Goal: Task Accomplishment & Management: Manage account settings

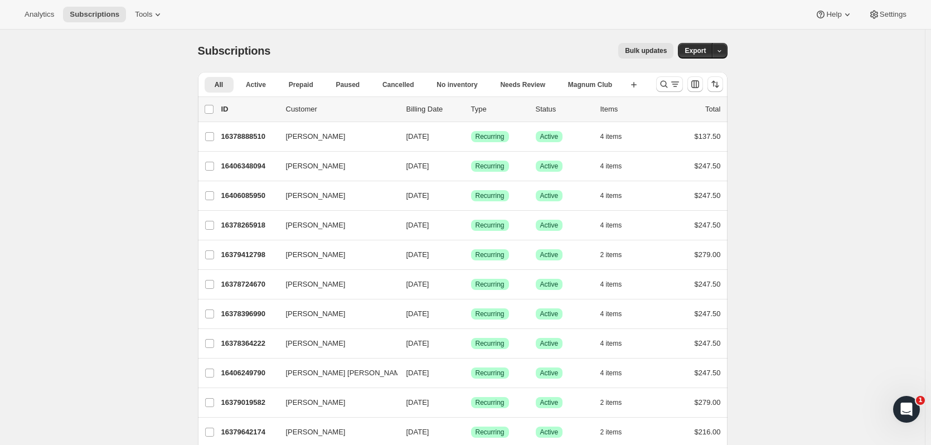
click at [153, 17] on icon at bounding box center [157, 14] width 11 height 11
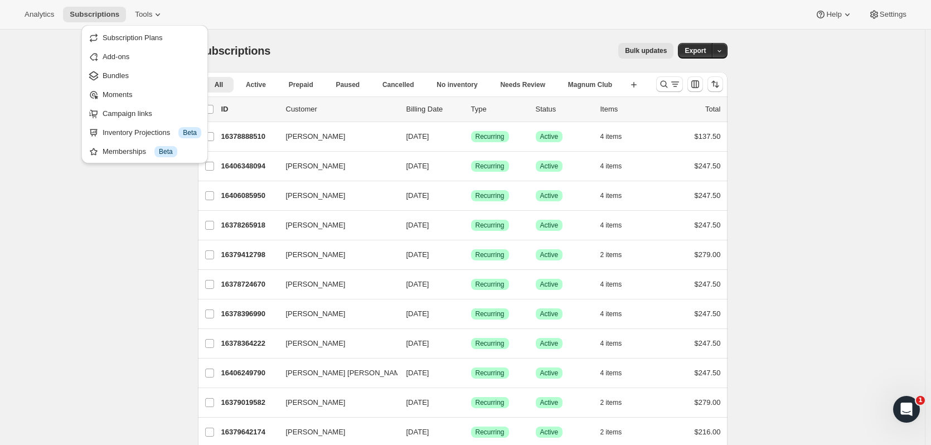
click at [147, 71] on span "Bundles" at bounding box center [152, 75] width 99 height 11
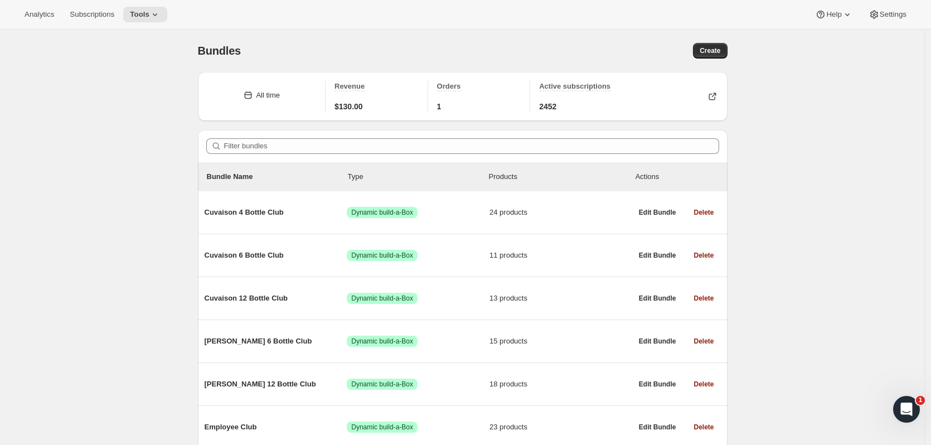
click at [108, 12] on span "Subscriptions" at bounding box center [92, 14] width 45 height 9
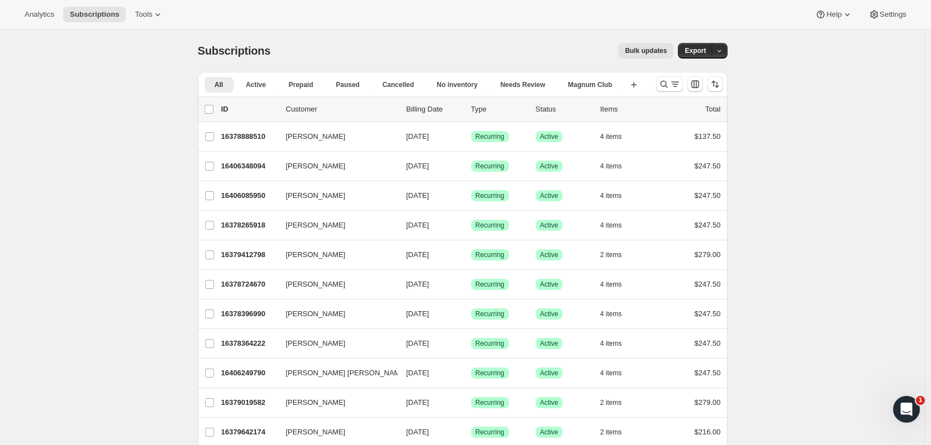
click at [668, 81] on icon "Search and filter results" at bounding box center [663, 84] width 11 height 11
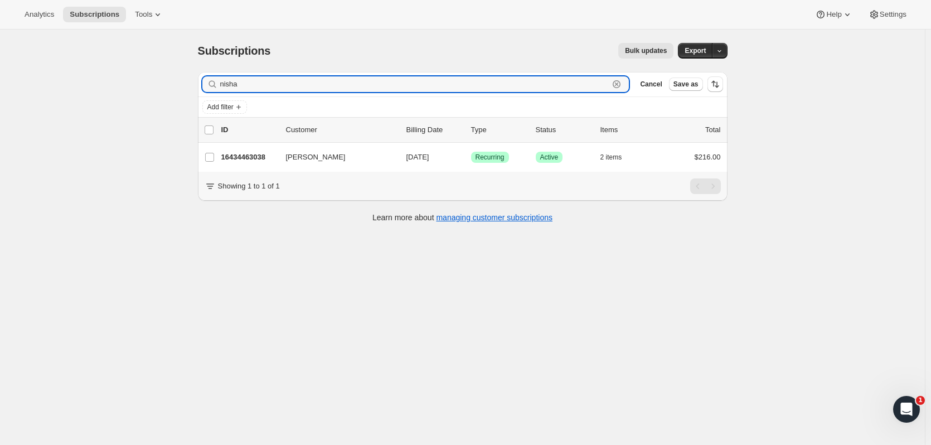
type input "nisha"
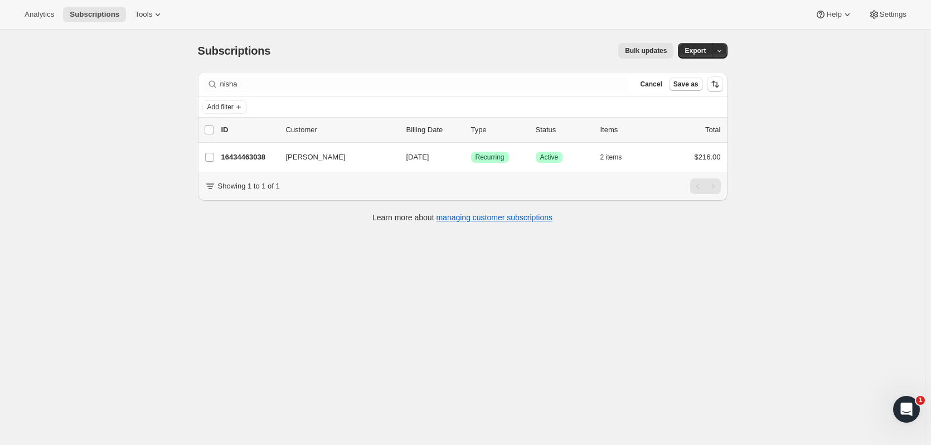
click at [258, 163] on div "16434463038 [PERSON_NAME] [DATE] Success Recurring Success Active 2 items $216.…" at bounding box center [470, 157] width 499 height 16
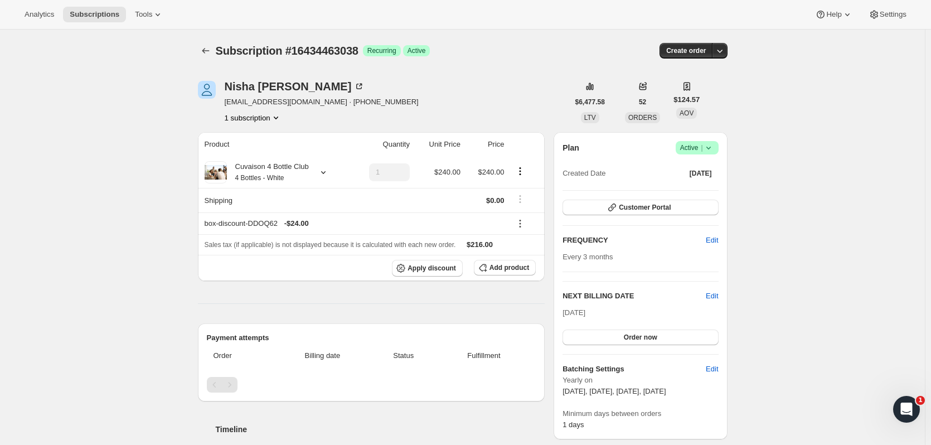
click at [634, 206] on span "Customer Portal" at bounding box center [645, 207] width 52 height 9
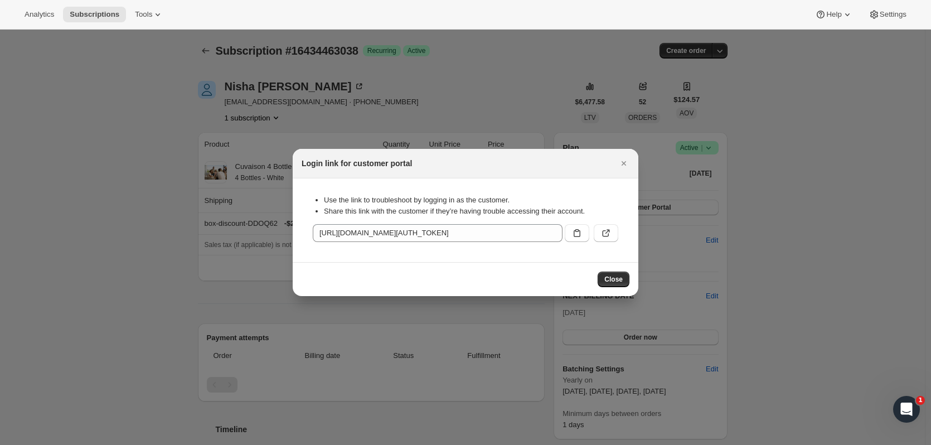
click at [622, 161] on icon "Close" at bounding box center [623, 163] width 11 height 11
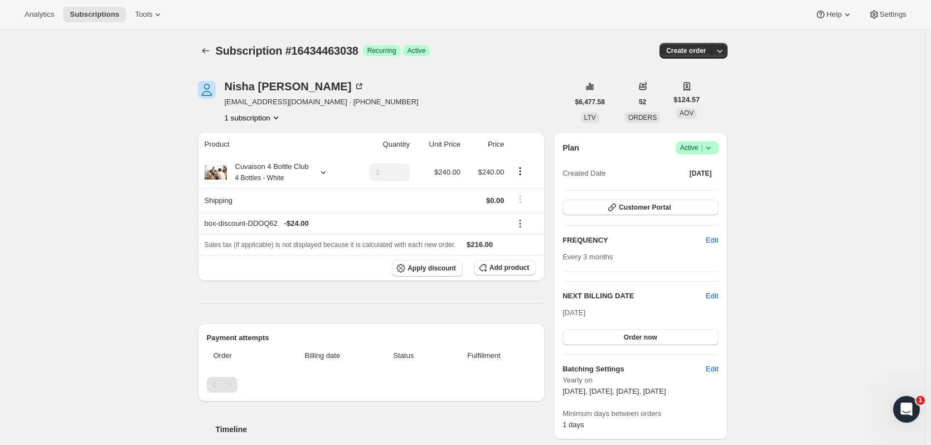
click at [714, 152] on icon at bounding box center [708, 147] width 11 height 11
click at [714, 293] on span "Edit" at bounding box center [712, 295] width 12 height 11
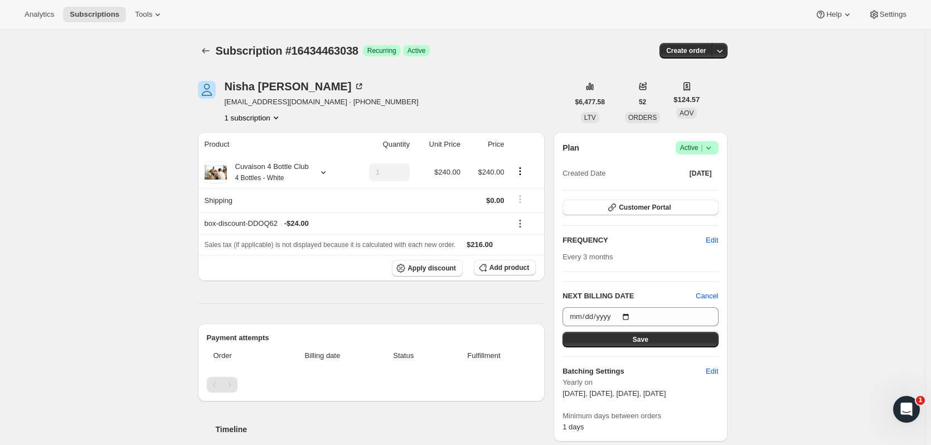
click at [714, 293] on span "Cancel" at bounding box center [707, 295] width 22 height 11
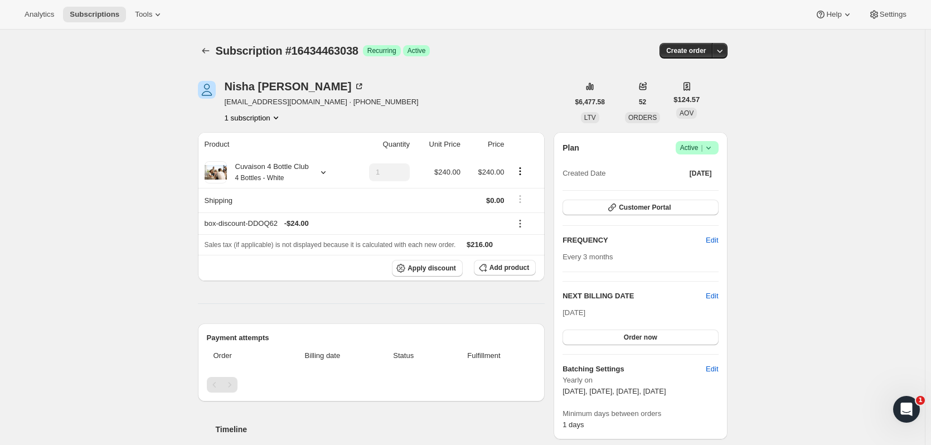
click at [709, 232] on button "Edit" at bounding box center [712, 240] width 26 height 18
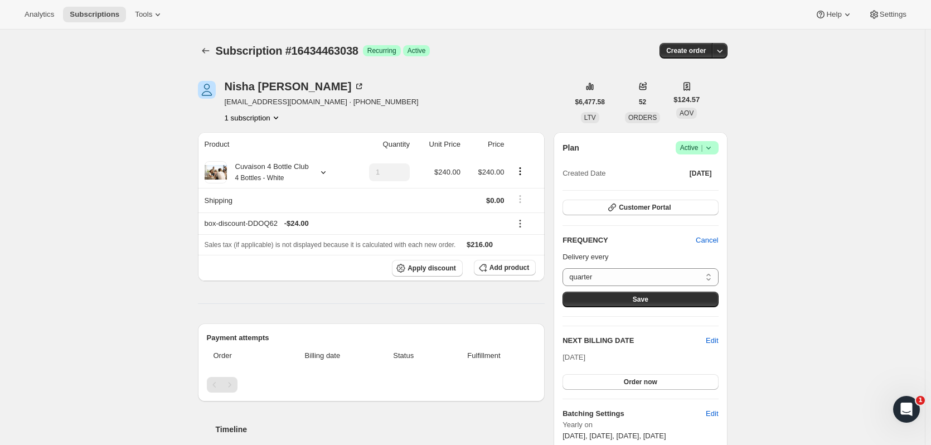
click at [709, 232] on button "Cancel" at bounding box center [707, 240] width 36 height 18
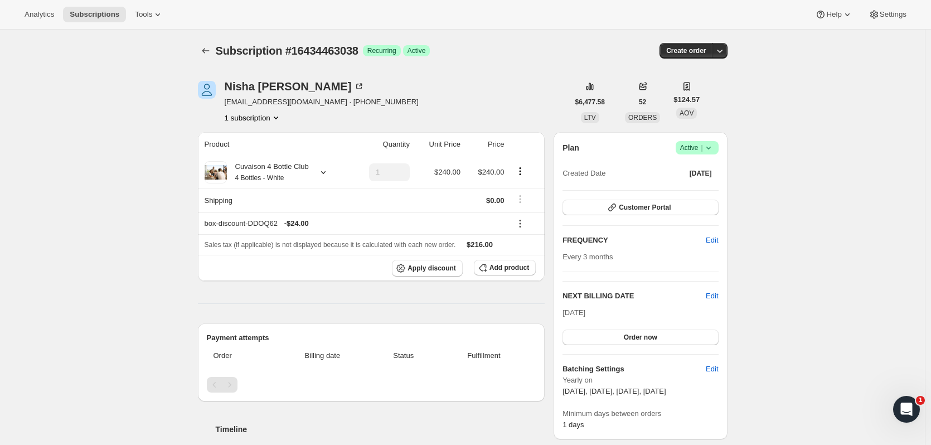
click at [717, 367] on span "Edit" at bounding box center [712, 368] width 12 height 11
select select "YEARDAY"
select select "2"
select select "5"
select select "9"
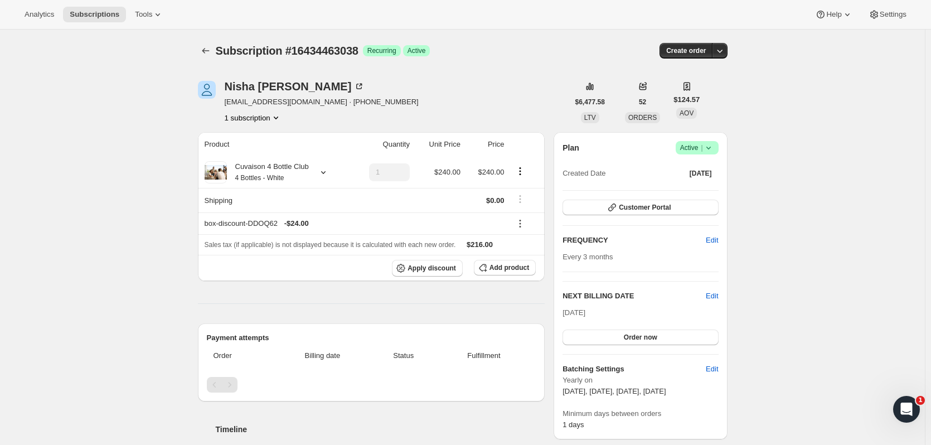
select select "9"
select select "11"
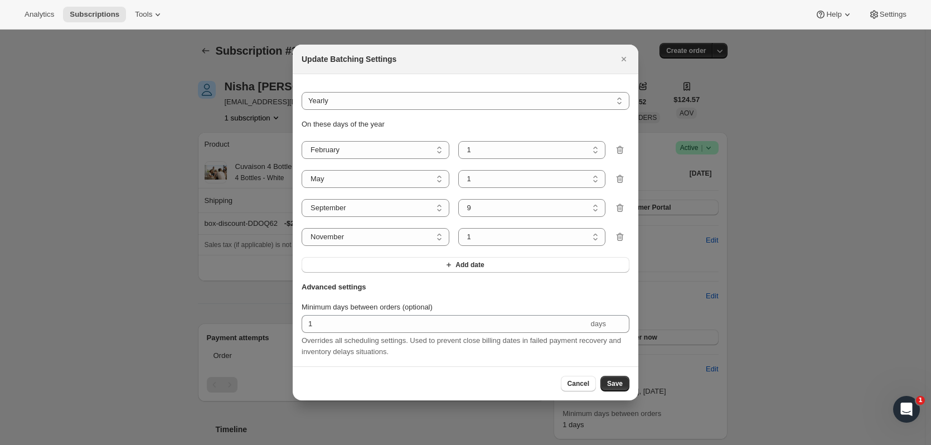
click at [582, 387] on span "Cancel" at bounding box center [578, 383] width 22 height 9
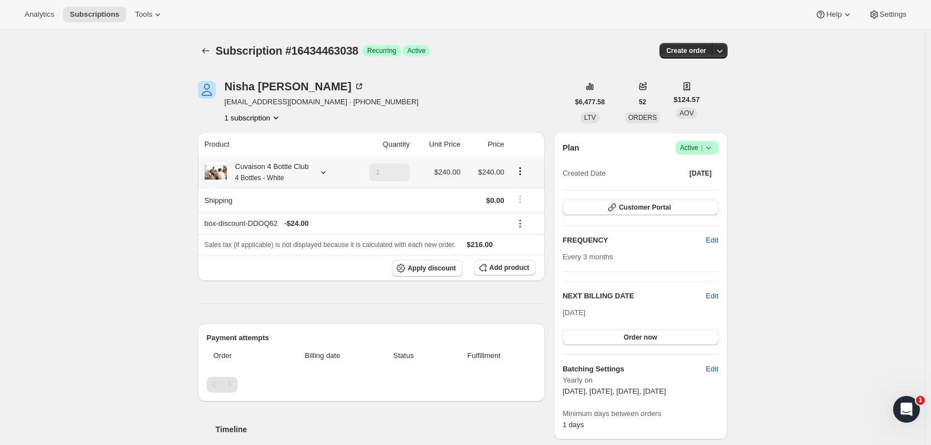
click at [520, 169] on icon "Product actions" at bounding box center [519, 171] width 11 height 11
click at [519, 169] on icon "Product actions" at bounding box center [519, 171] width 11 height 11
click at [725, 53] on icon "button" at bounding box center [719, 50] width 11 height 11
click at [674, 207] on button "Customer Portal" at bounding box center [639, 208] width 155 height 16
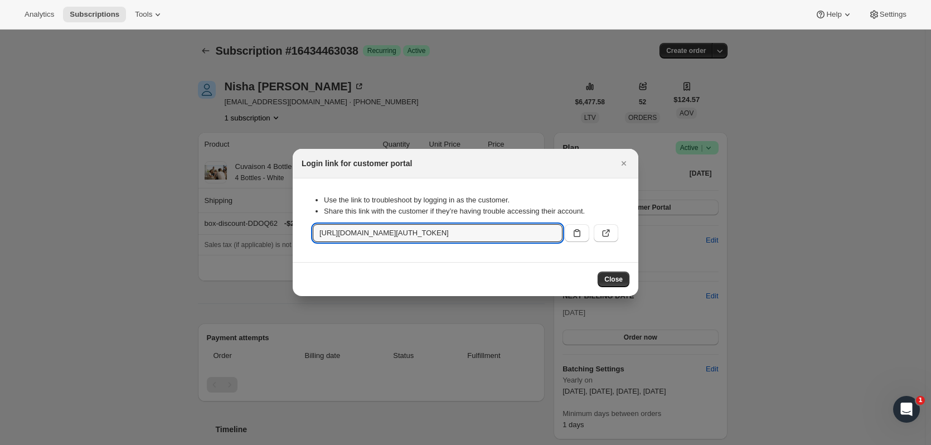
click at [539, 236] on input "[URL][DOMAIN_NAME][AUTH_TOKEN]" at bounding box center [438, 233] width 250 height 18
click at [610, 231] on icon ":rn0:" at bounding box center [605, 232] width 11 height 11
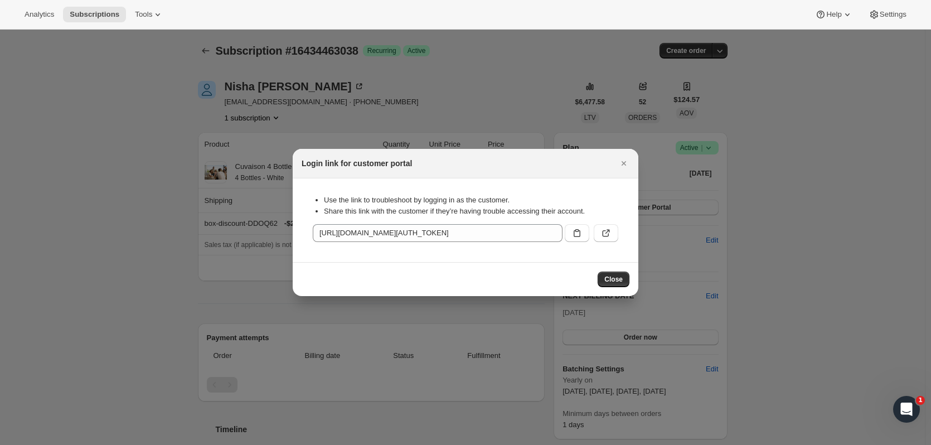
click at [623, 164] on icon "Close" at bounding box center [623, 163] width 4 height 4
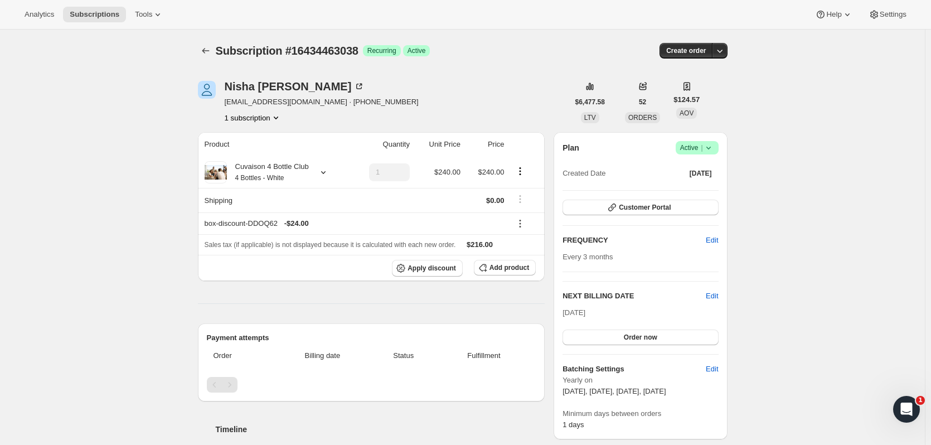
click at [278, 116] on icon "Product actions" at bounding box center [275, 117] width 11 height 11
click at [713, 150] on icon at bounding box center [708, 147] width 11 height 11
click at [718, 169] on span "Pause subscription" at bounding box center [699, 170] width 61 height 8
click at [95, 10] on span "Subscriptions" at bounding box center [95, 14] width 50 height 9
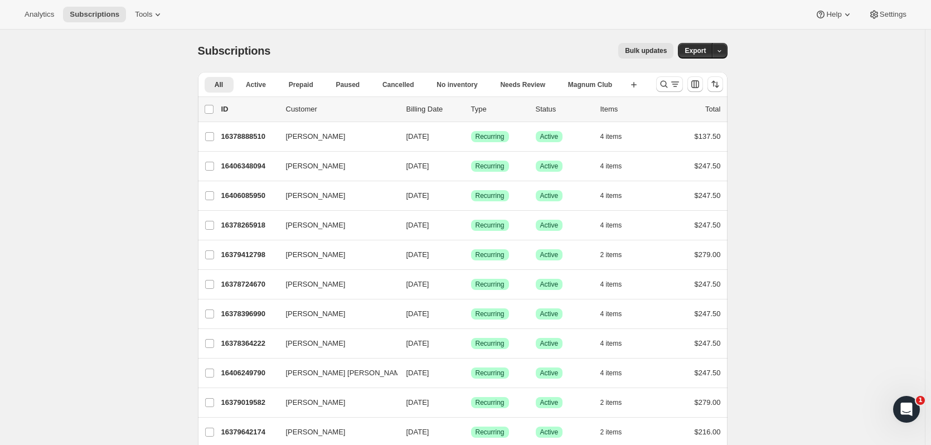
click at [659, 85] on button "Search and filter results" at bounding box center [669, 84] width 27 height 16
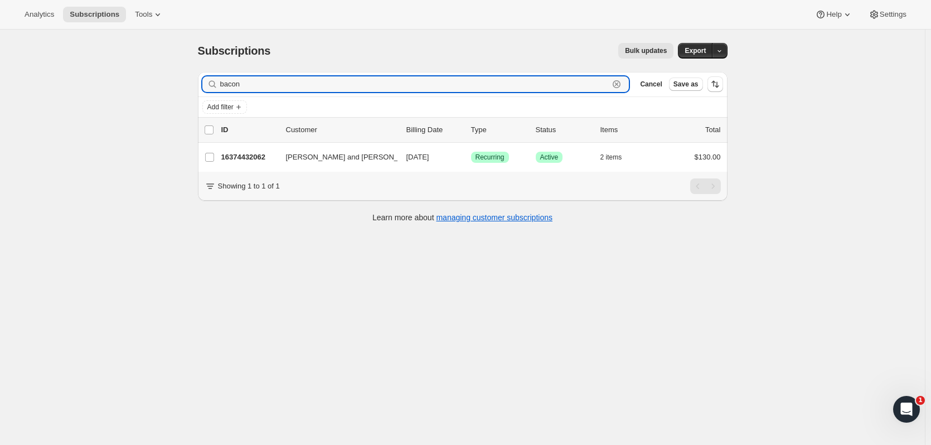
type input "bacon"
click at [263, 153] on p "16374432062" at bounding box center [249, 157] width 56 height 11
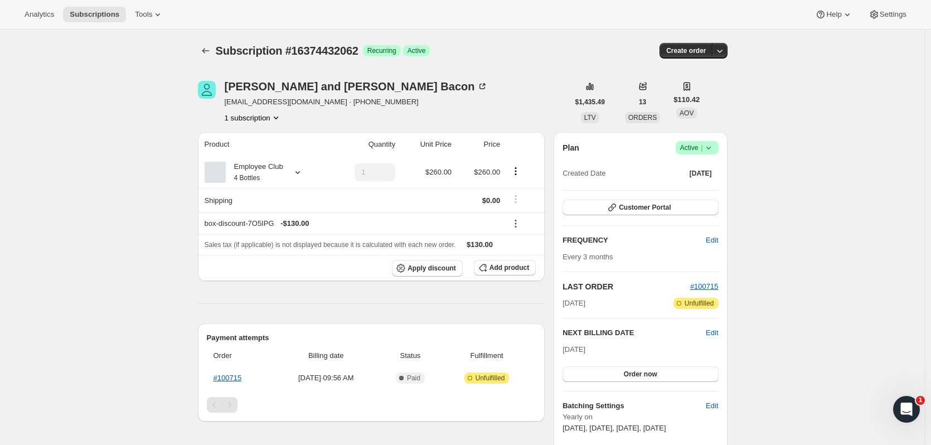
click at [662, 207] on span "Customer Portal" at bounding box center [645, 207] width 52 height 9
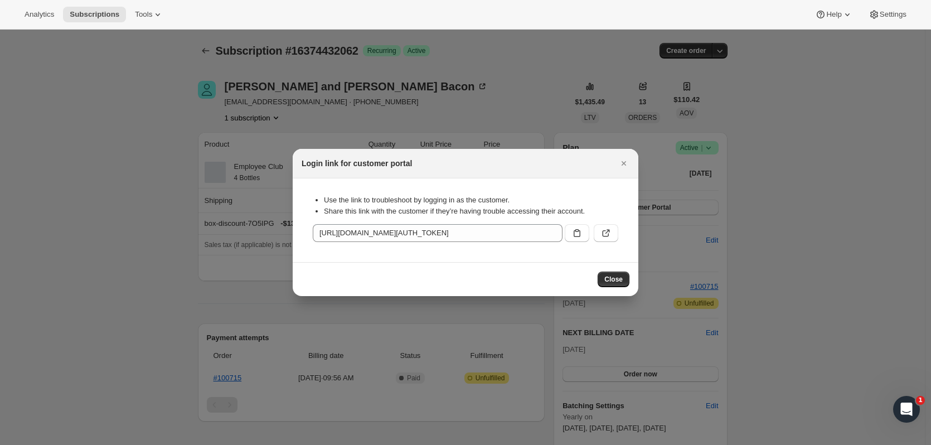
click at [628, 167] on icon "Close" at bounding box center [623, 163] width 11 height 11
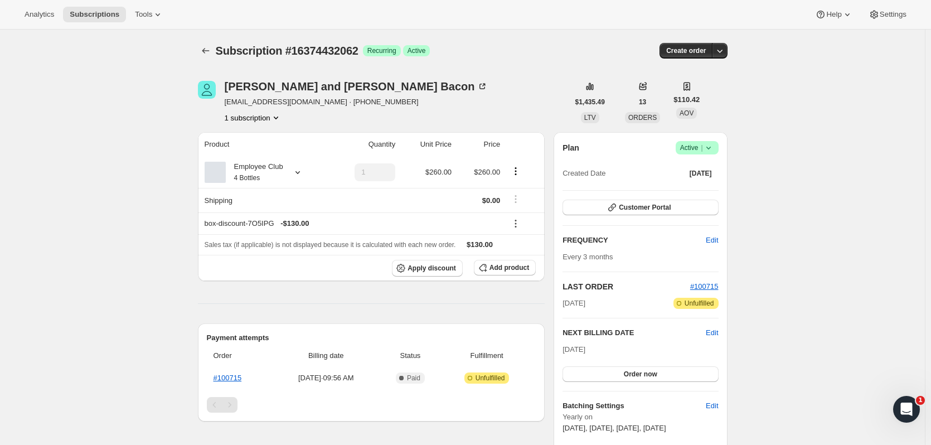
click at [714, 147] on icon at bounding box center [708, 147] width 11 height 11
click at [720, 168] on span "Pause subscription" at bounding box center [699, 170] width 61 height 8
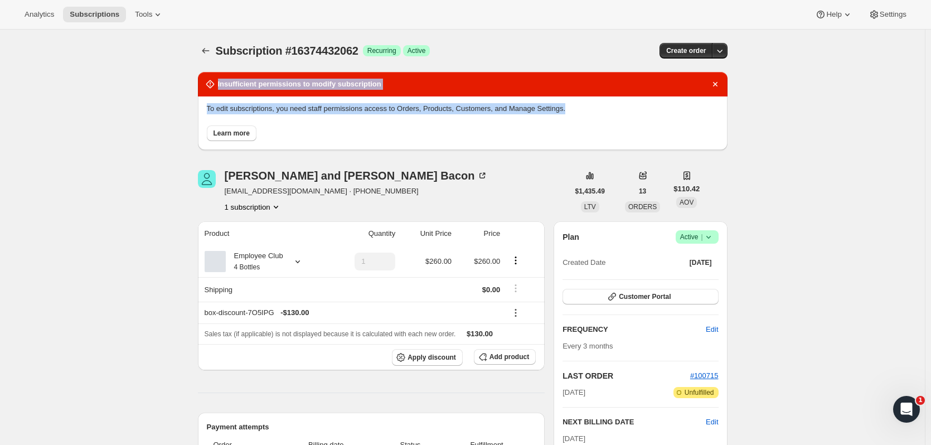
drag, startPoint x: 522, startPoint y: 106, endPoint x: 195, endPoint y: 80, distance: 328.2
copy div "Insufficient permissions to modify subscription To edit subscriptions, you need…"
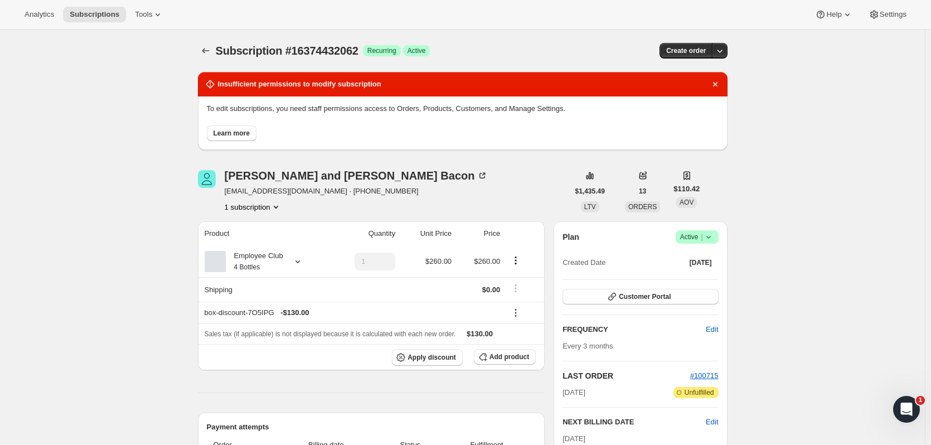
click at [572, 48] on div "Create order" at bounding box center [637, 51] width 180 height 16
click at [721, 83] on icon "Dismiss notification" at bounding box center [714, 84] width 11 height 11
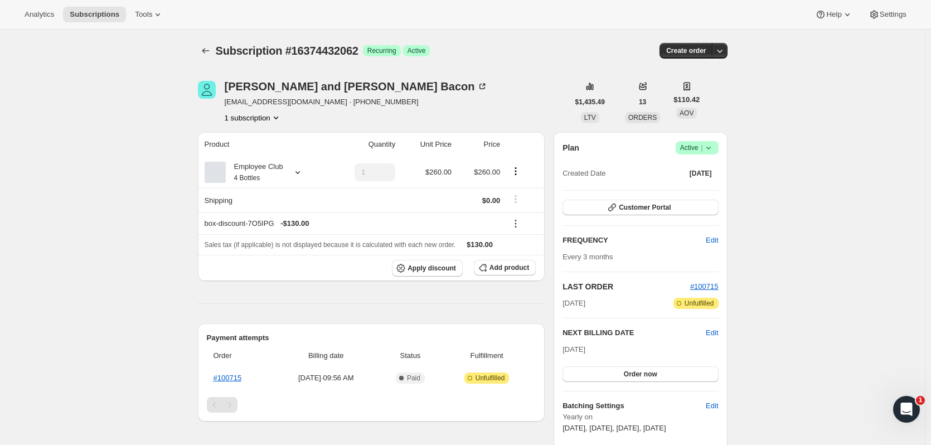
click at [709, 144] on icon at bounding box center [708, 147] width 11 height 11
click at [704, 171] on span "Pause subscription" at bounding box center [699, 170] width 61 height 8
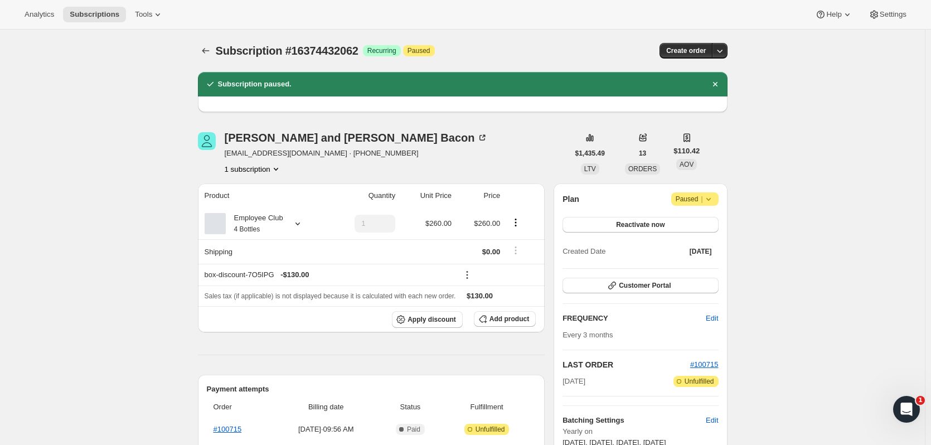
click at [716, 85] on icon "Dismiss notification" at bounding box center [714, 84] width 11 height 11
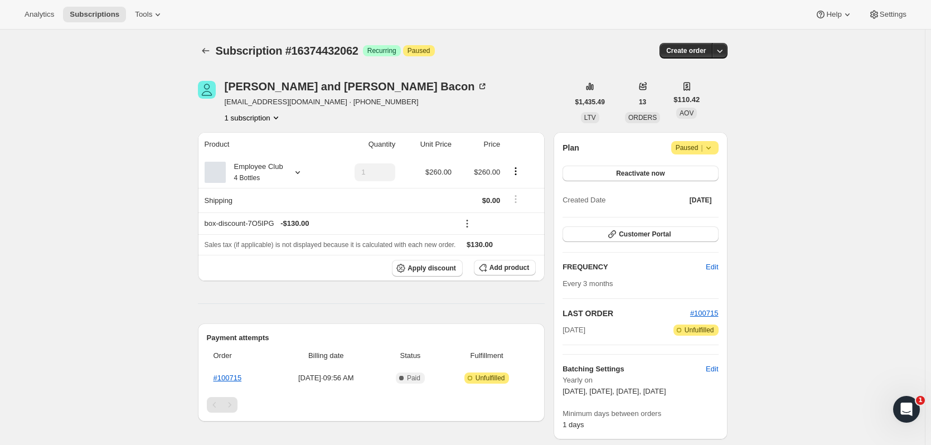
click at [712, 145] on icon at bounding box center [708, 147] width 11 height 11
click at [687, 144] on span "Paused |" at bounding box center [694, 147] width 38 height 11
click at [672, 176] on button "Reactivate now" at bounding box center [639, 174] width 155 height 16
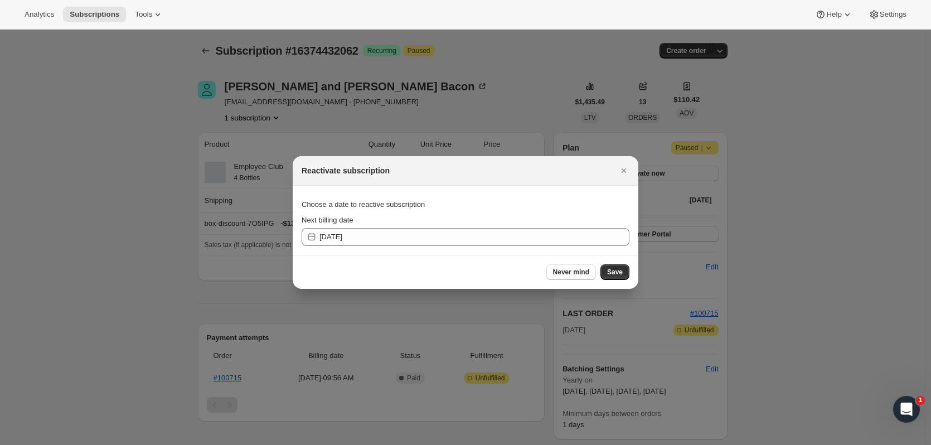
click at [622, 271] on span "Save" at bounding box center [615, 272] width 16 height 9
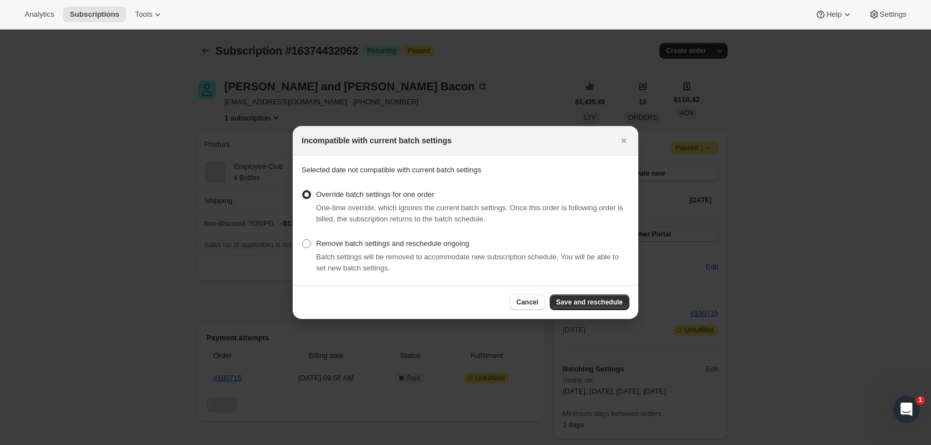
click at [602, 299] on span "Save and reschedule" at bounding box center [589, 302] width 66 height 9
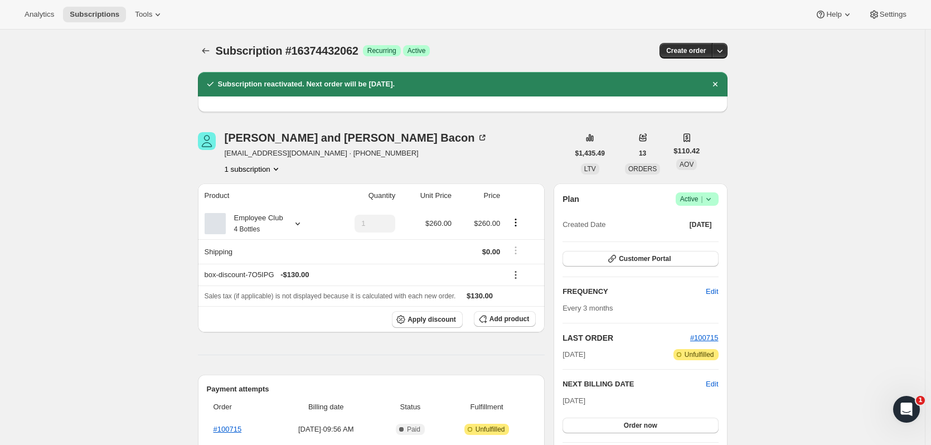
scroll to position [139, 0]
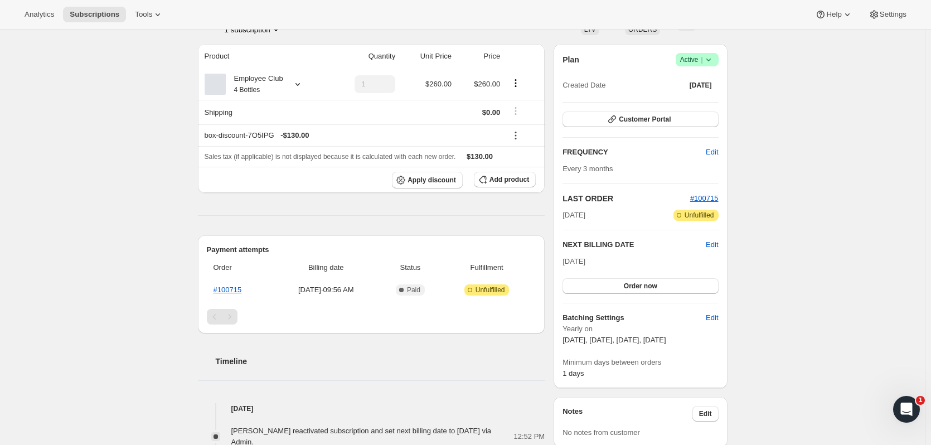
click at [722, 242] on div "Plan Success Active | Created Date Jul 22, 2024 Customer Portal FREQUENCY Edit …" at bounding box center [639, 216] width 173 height 344
click at [717, 242] on span "Edit" at bounding box center [712, 244] width 12 height 11
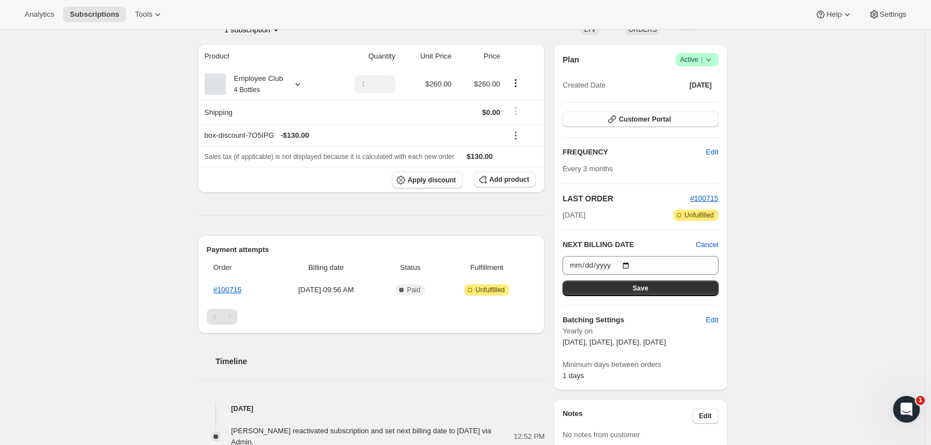
click at [717, 242] on span "Cancel" at bounding box center [707, 244] width 22 height 11
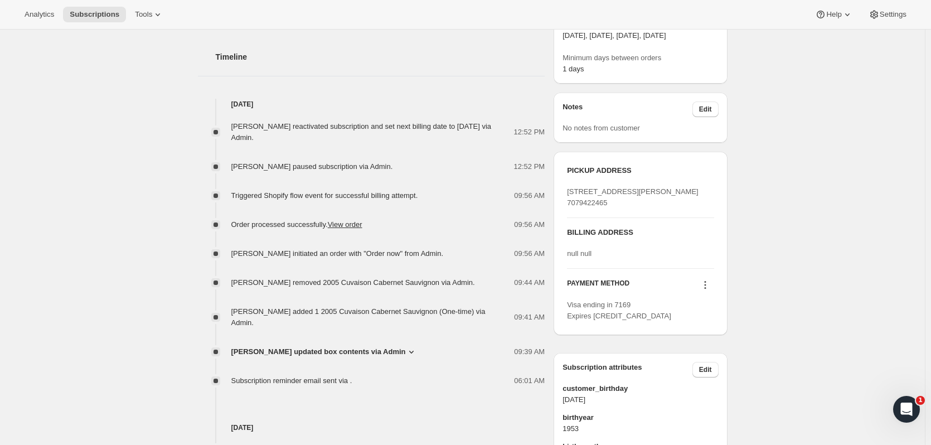
scroll to position [456, 0]
